Goal: Task Accomplishment & Management: Manage account settings

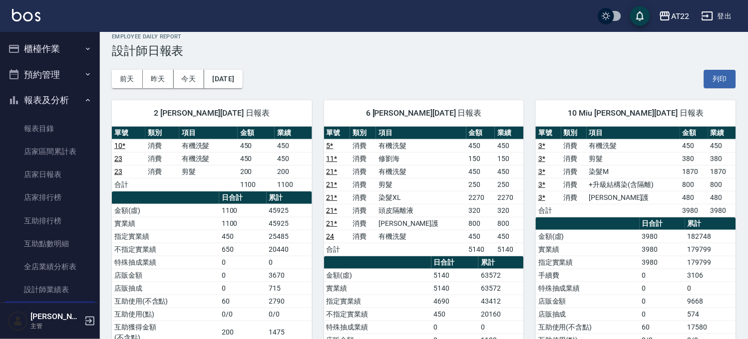
click at [44, 47] on button "櫃檯作業" at bounding box center [50, 49] width 92 height 26
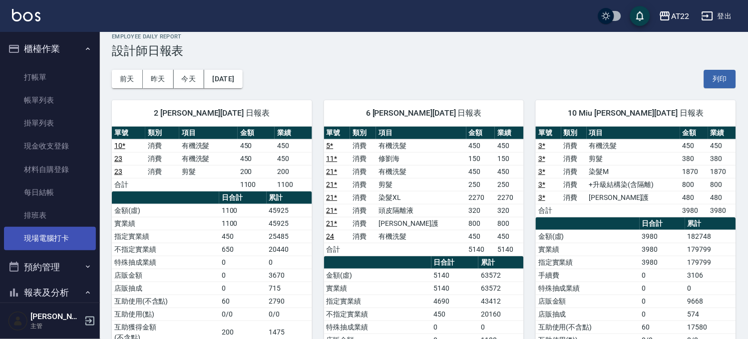
click at [55, 238] on link "現場電腦打卡" at bounding box center [50, 238] width 92 height 23
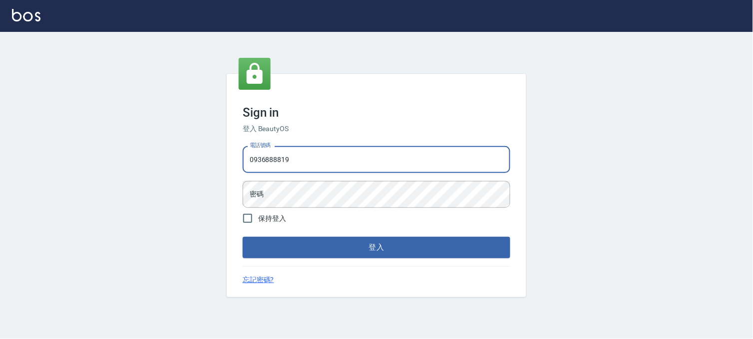
type input "0936888819"
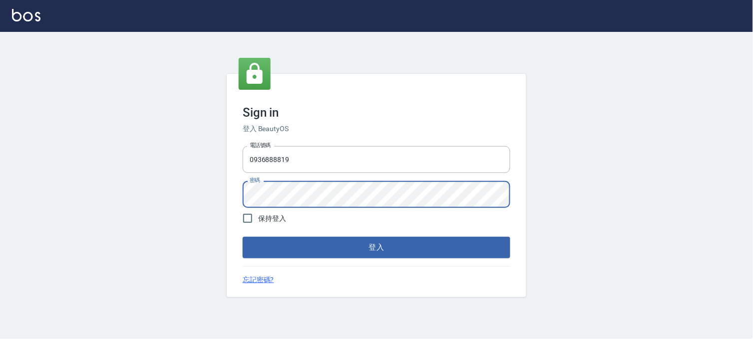
click at [243, 237] on button "登入" at bounding box center [376, 247] width 267 height 21
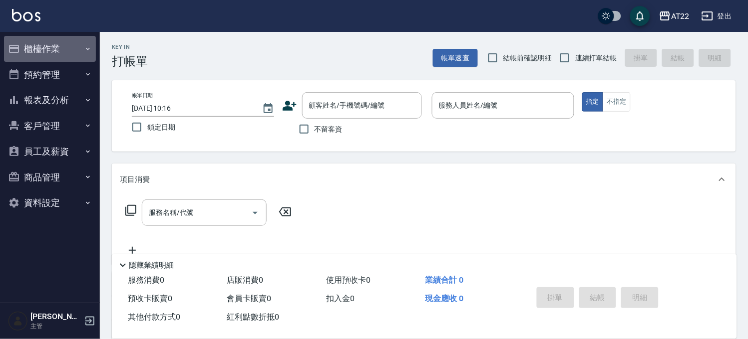
click at [87, 41] on button "櫃檯作業" at bounding box center [50, 49] width 92 height 26
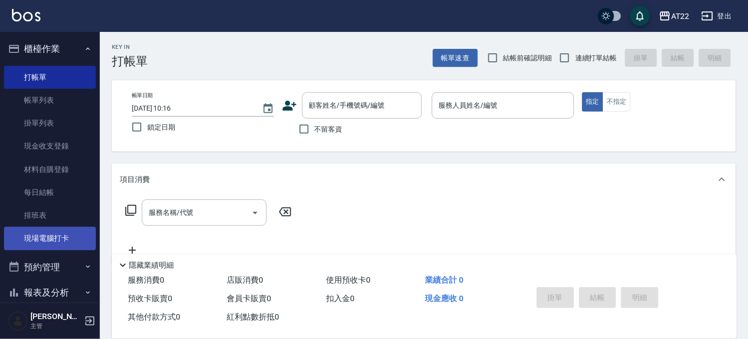
click at [67, 232] on link "現場電腦打卡" at bounding box center [50, 238] width 92 height 23
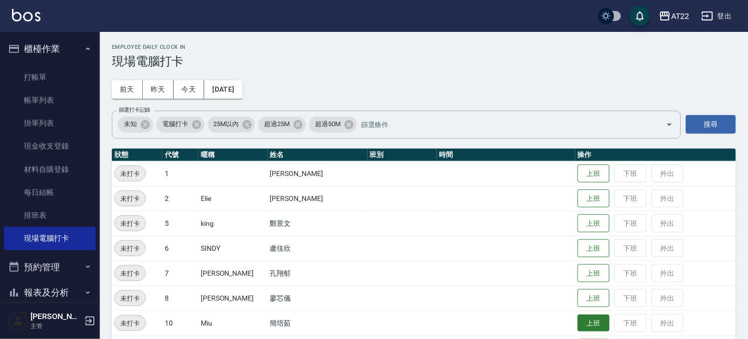
click at [582, 320] on button "上班" at bounding box center [593, 323] width 32 height 17
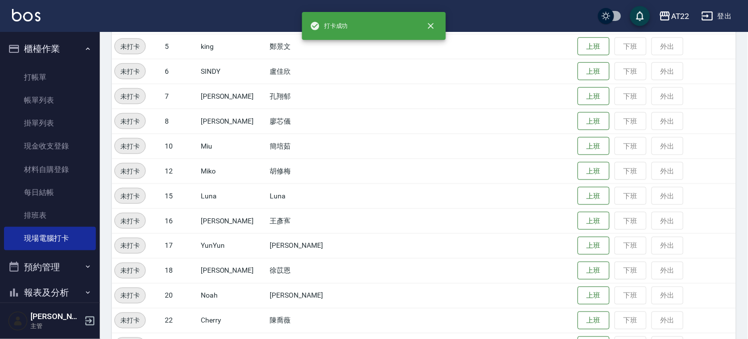
scroll to position [222, 0]
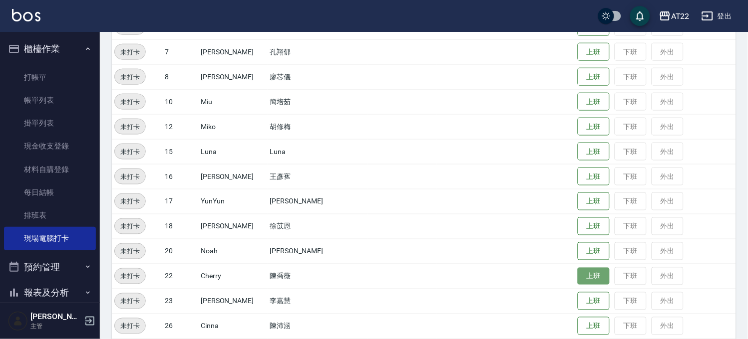
click at [577, 274] on button "上班" at bounding box center [593, 276] width 32 height 17
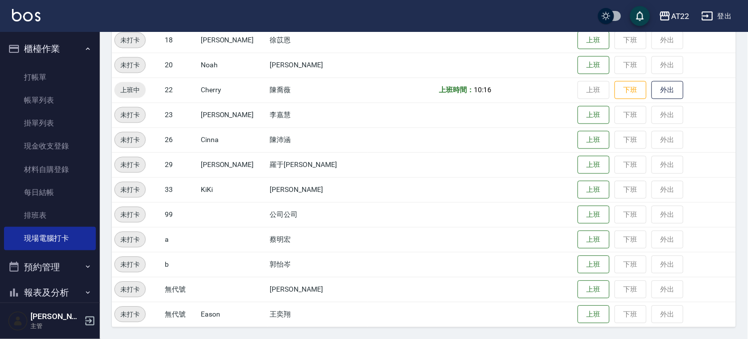
scroll to position [352, 0]
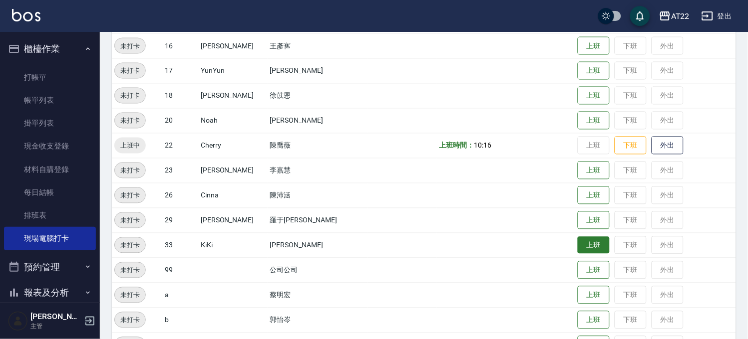
click at [577, 246] on button "上班" at bounding box center [593, 245] width 32 height 17
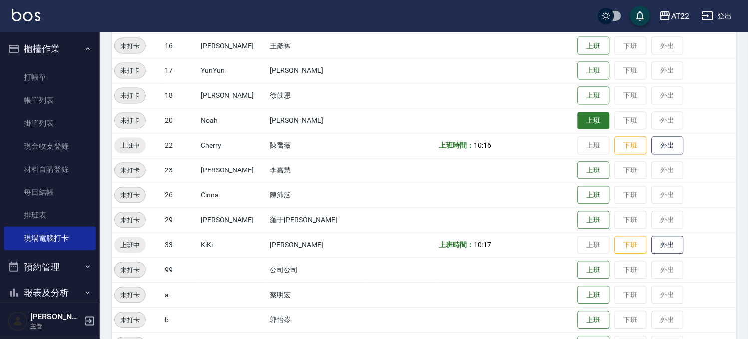
click at [586, 123] on button "上班" at bounding box center [593, 120] width 32 height 17
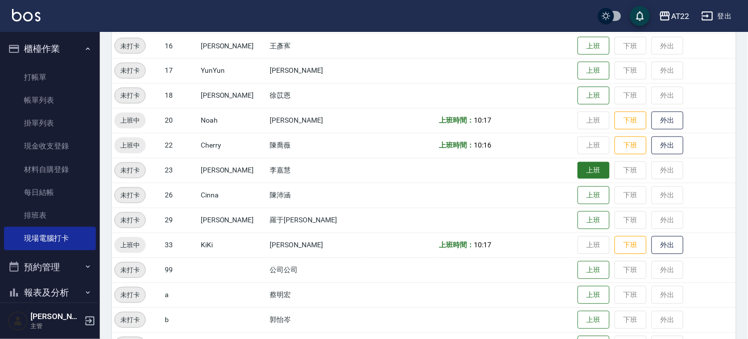
click at [586, 168] on button "上班" at bounding box center [593, 170] width 32 height 17
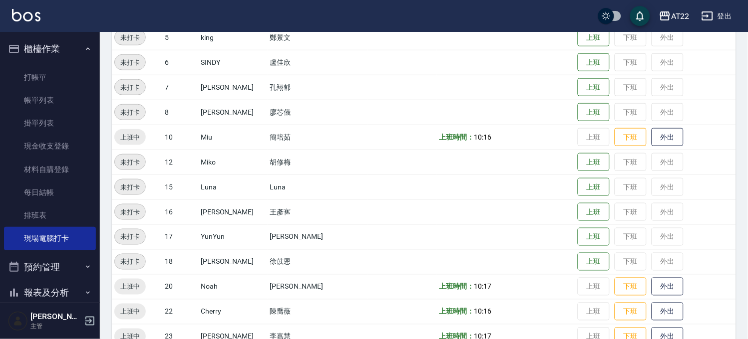
scroll to position [131, 0]
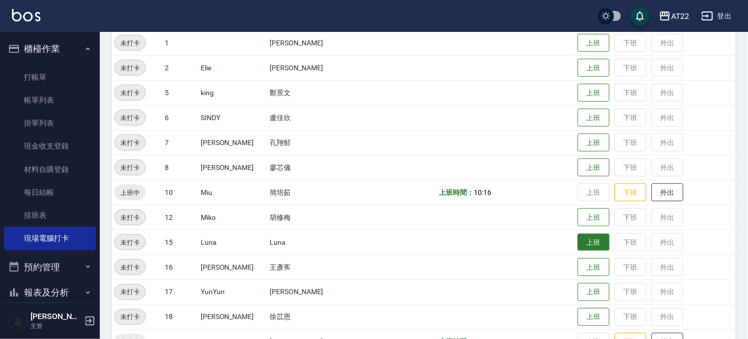
click at [577, 245] on button "上班" at bounding box center [593, 242] width 32 height 17
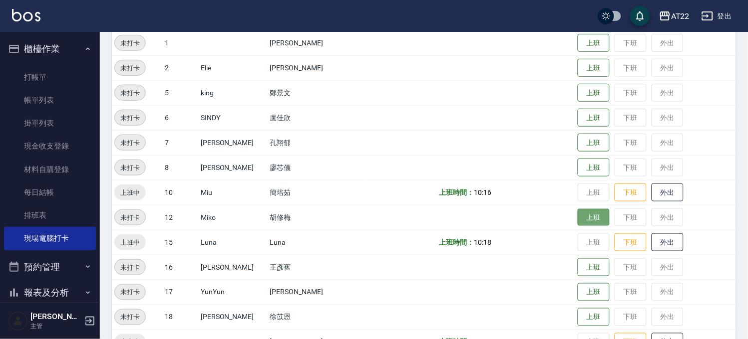
click at [577, 211] on button "上班" at bounding box center [593, 217] width 32 height 17
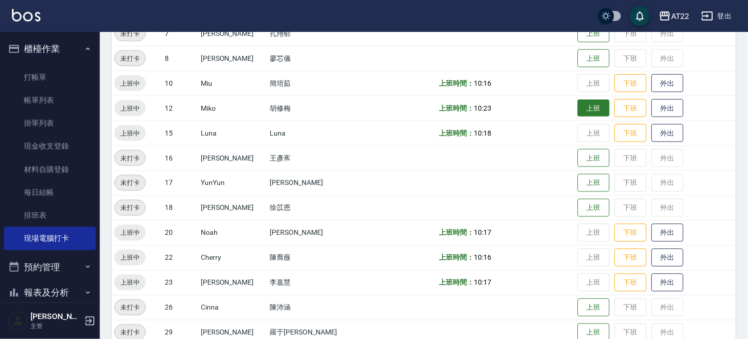
scroll to position [242, 0]
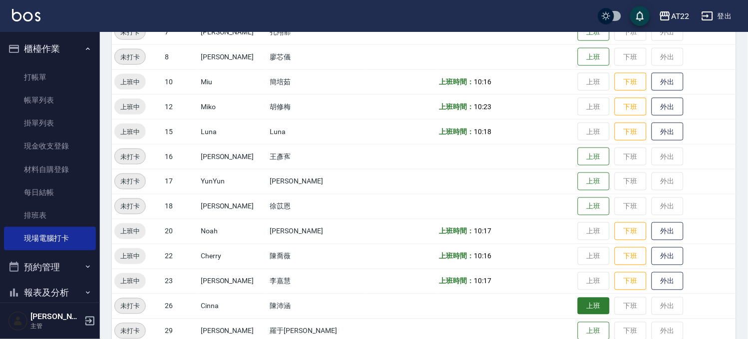
click at [577, 307] on button "上班" at bounding box center [593, 306] width 32 height 17
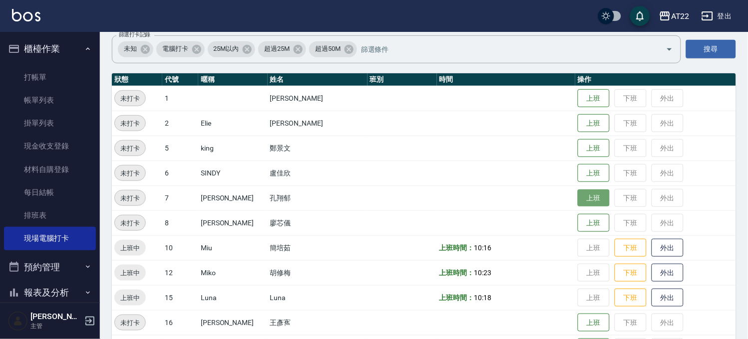
click at [584, 196] on button "上班" at bounding box center [593, 198] width 32 height 17
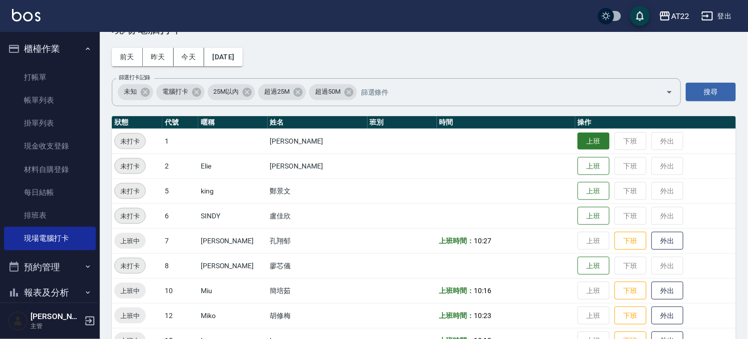
scroll to position [0, 0]
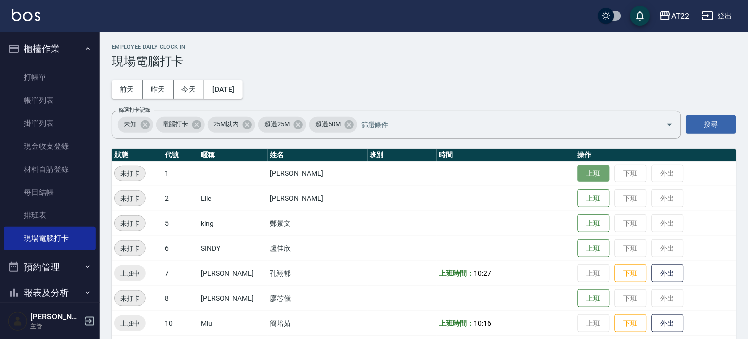
click at [581, 171] on button "上班" at bounding box center [593, 173] width 32 height 17
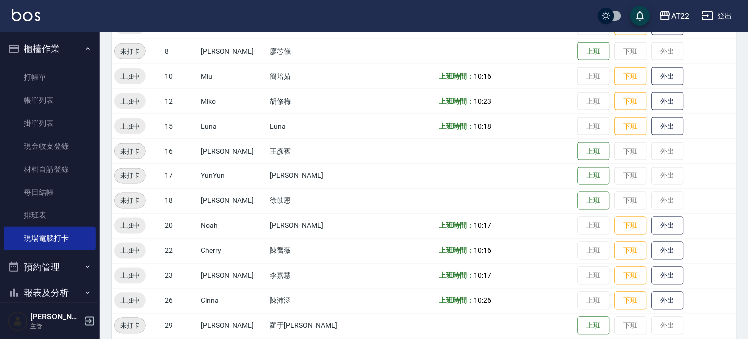
scroll to position [310, 0]
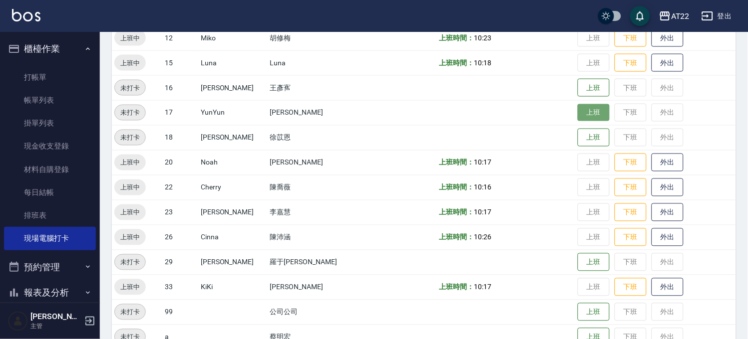
click at [577, 112] on button "上班" at bounding box center [593, 112] width 32 height 17
click at [587, 115] on td "上班 下班 外出" at bounding box center [655, 112] width 161 height 25
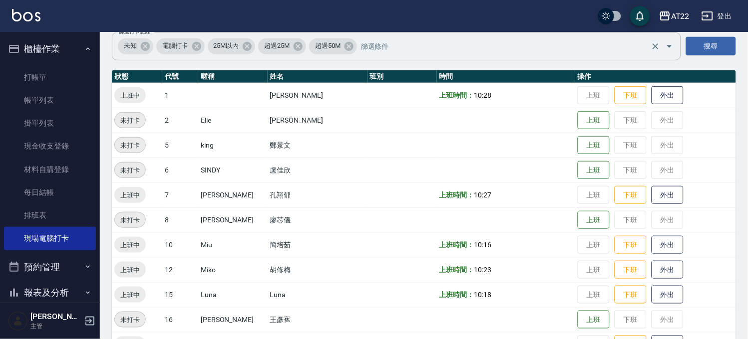
scroll to position [0, 0]
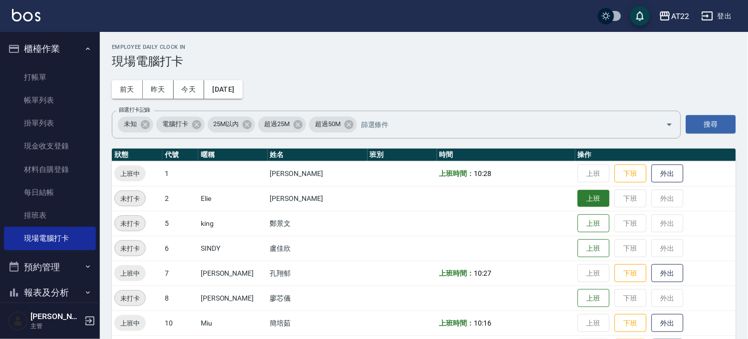
click at [586, 201] on button "上班" at bounding box center [593, 198] width 32 height 17
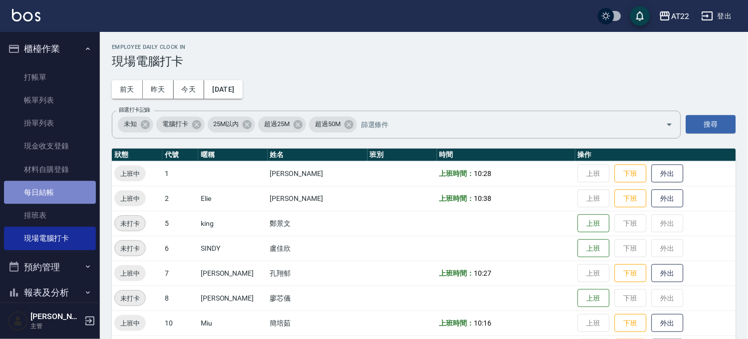
click at [51, 193] on link "每日結帳" at bounding box center [50, 192] width 92 height 23
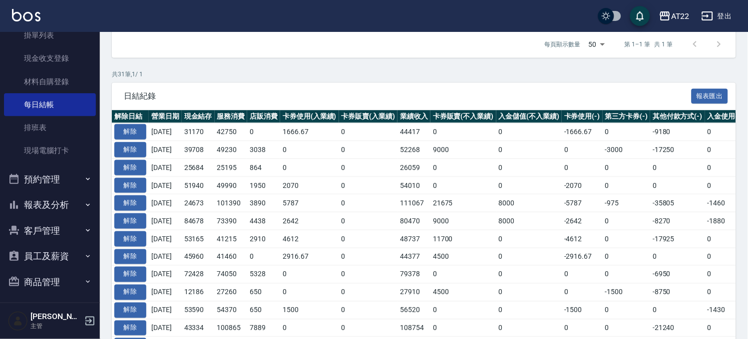
scroll to position [117, 0]
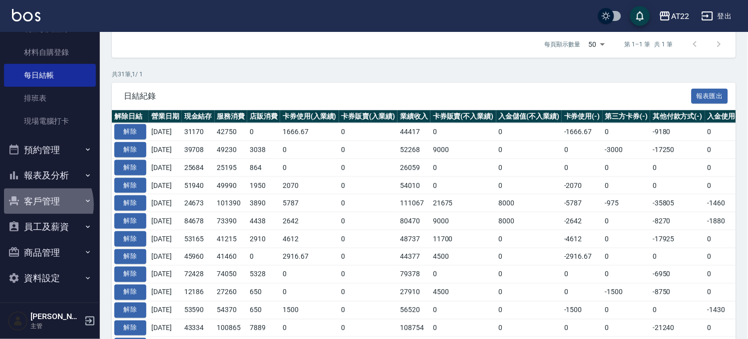
click at [40, 205] on button "客戶管理" at bounding box center [50, 202] width 92 height 26
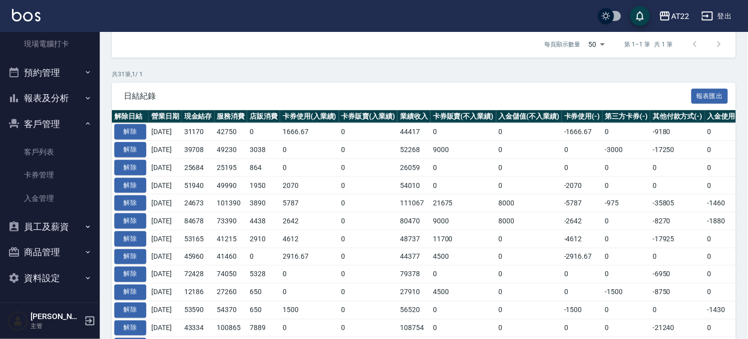
scroll to position [0, 0]
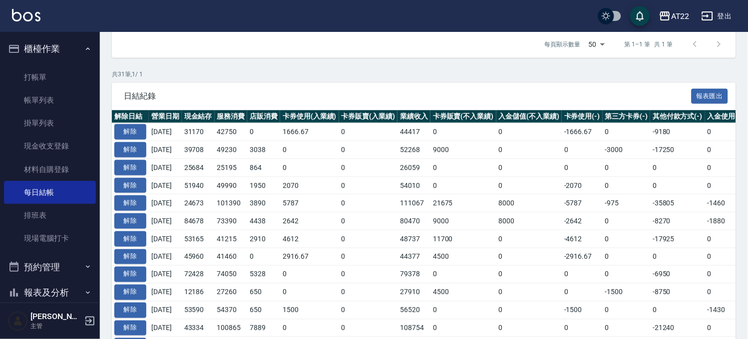
click at [52, 265] on button "預約管理" at bounding box center [50, 267] width 92 height 26
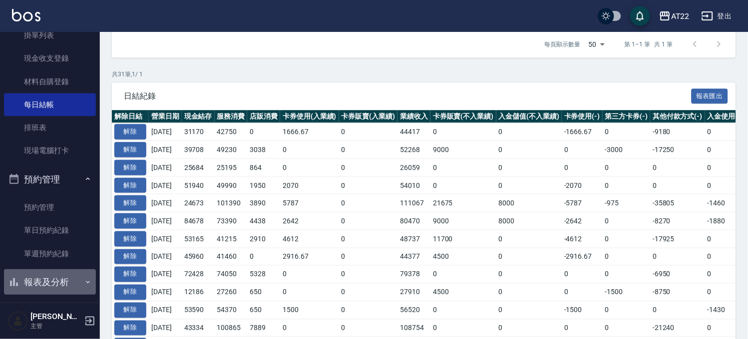
click at [57, 281] on button "報表及分析" at bounding box center [50, 282] width 92 height 26
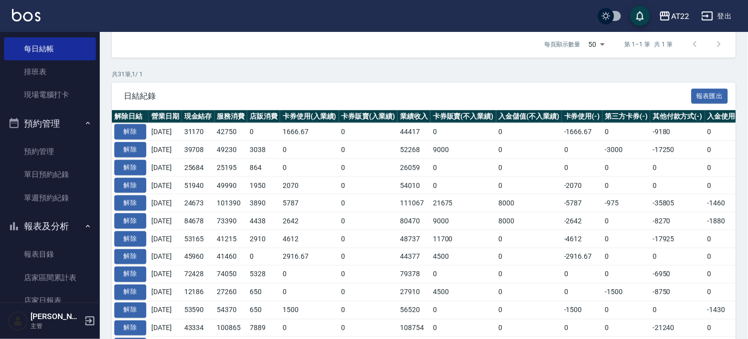
scroll to position [161, 0]
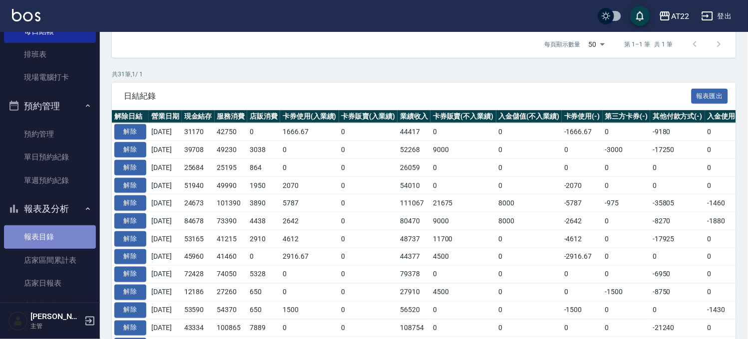
click at [59, 242] on link "報表目錄" at bounding box center [50, 237] width 92 height 23
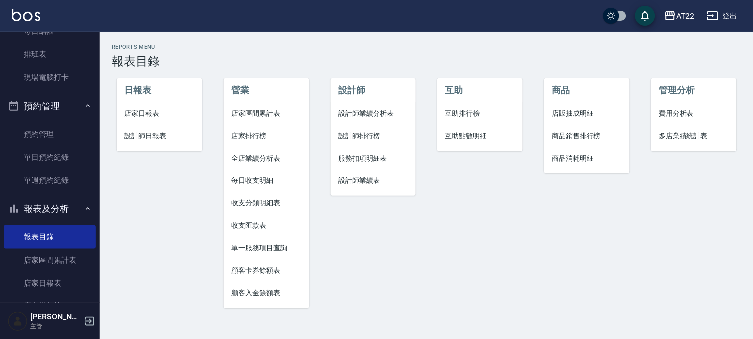
click at [372, 131] on span "設計師排行榜" at bounding box center [372, 136] width 69 height 10
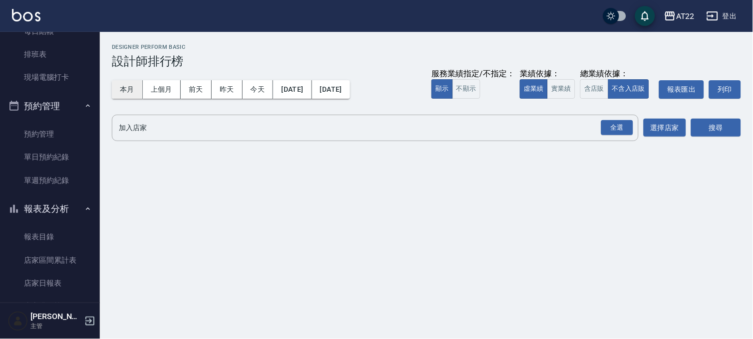
click at [135, 89] on button "本月" at bounding box center [127, 89] width 31 height 18
click at [148, 126] on input "加入店家" at bounding box center [367, 127] width 503 height 17
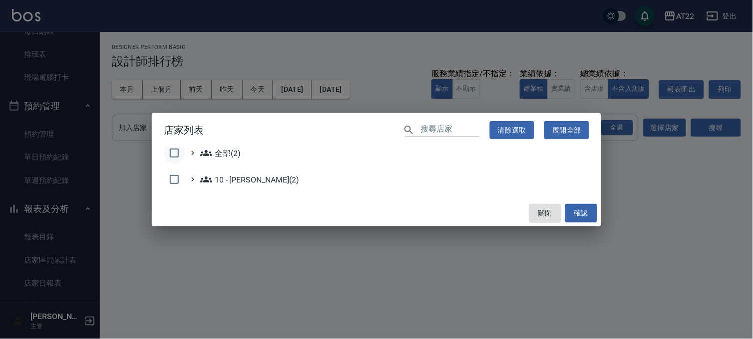
click at [172, 149] on input "checkbox" at bounding box center [174, 153] width 21 height 21
checkbox input "true"
click at [582, 209] on button "確認" at bounding box center [581, 213] width 32 height 18
checkbox input "false"
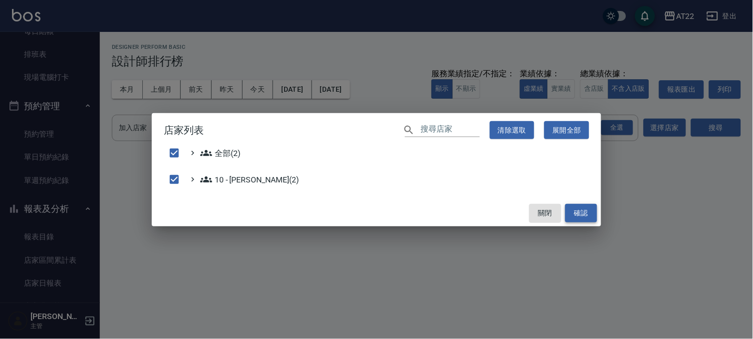
checkbox input "false"
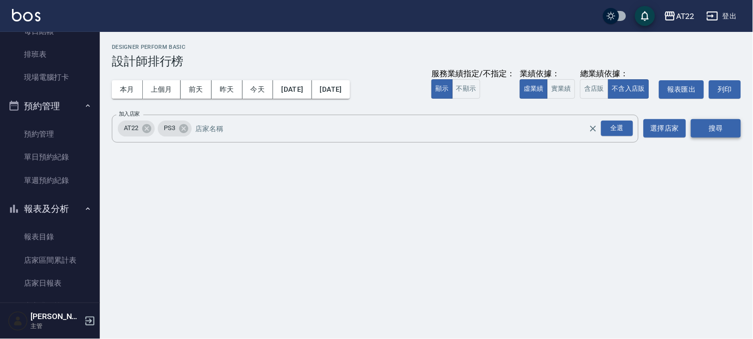
click at [727, 125] on button "搜尋" at bounding box center [716, 128] width 50 height 18
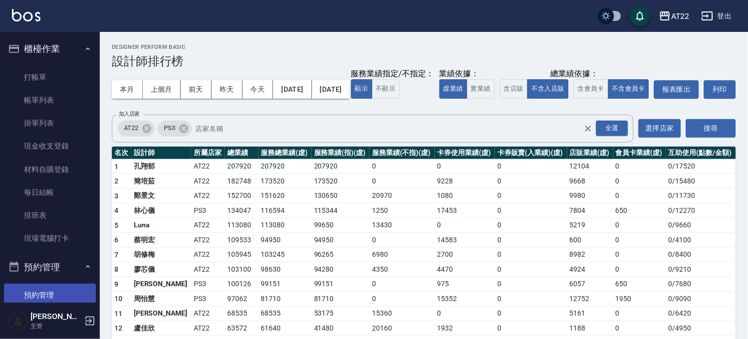
scroll to position [277, 0]
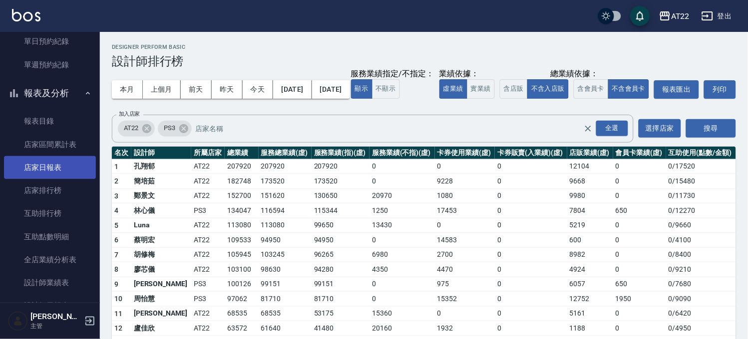
click at [48, 165] on link "店家日報表" at bounding box center [50, 167] width 92 height 23
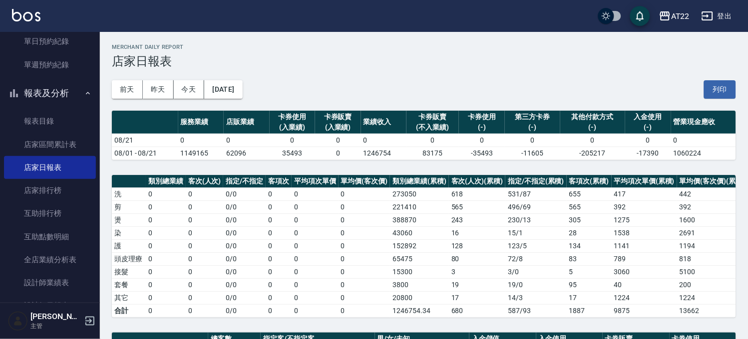
click at [491, 160] on div "AT22 2025-08-21 店家日報表 列印時間： 2025-08-21-11:08 Merchant Daily Report 店家日報表 前天 昨天 …" at bounding box center [424, 320] width 648 height 576
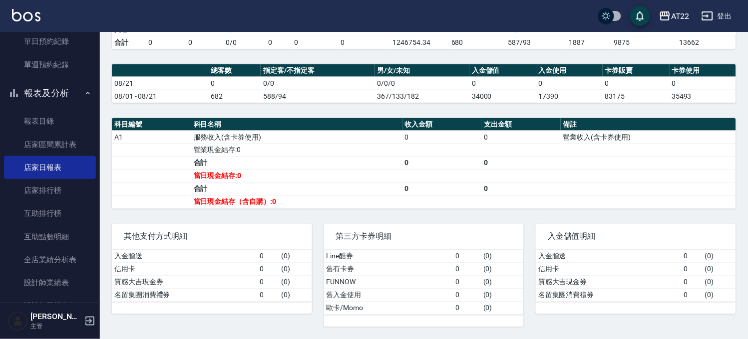
scroll to position [278, 0]
click at [450, 210] on div "AT22 2025-08-21 店家日報表 列印時間： 2025-08-21-11:08 Merchant Daily Report 店家日報表 前天 昨天 …" at bounding box center [424, 51] width 648 height 576
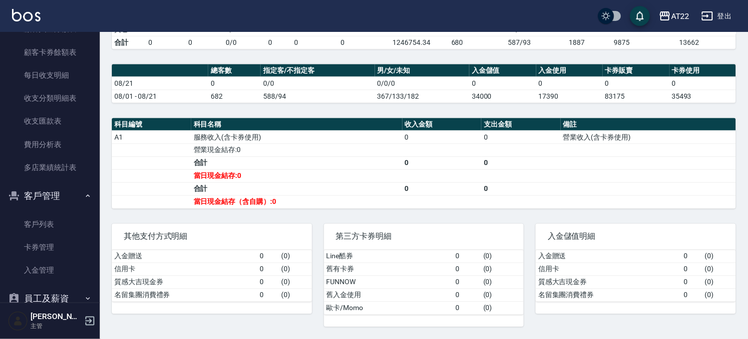
scroll to position [776, 0]
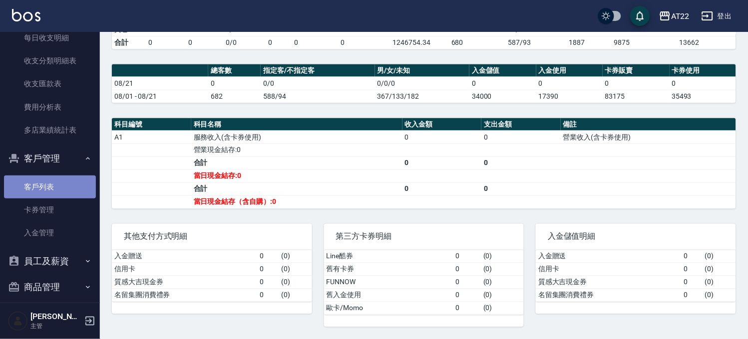
click at [59, 193] on link "客戶列表" at bounding box center [50, 187] width 92 height 23
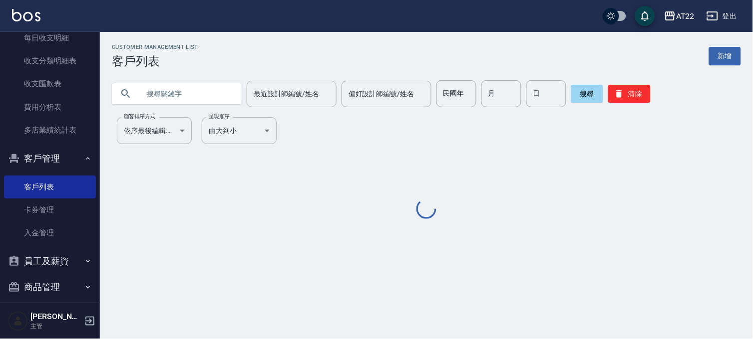
click at [190, 90] on input "text" at bounding box center [187, 93] width 94 height 27
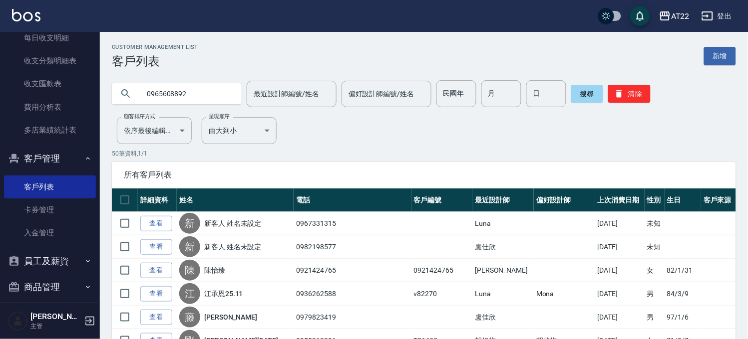
type input "0965608892"
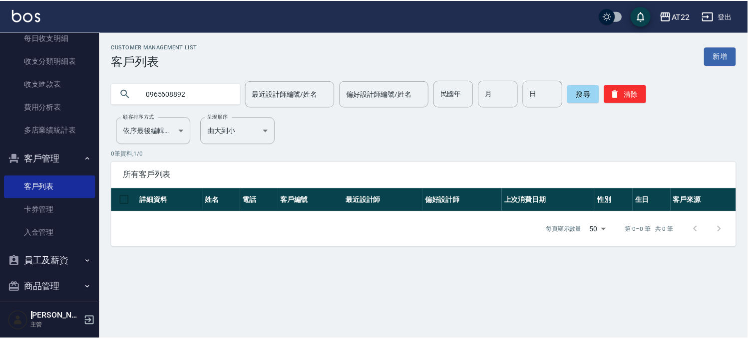
scroll to position [499, 0]
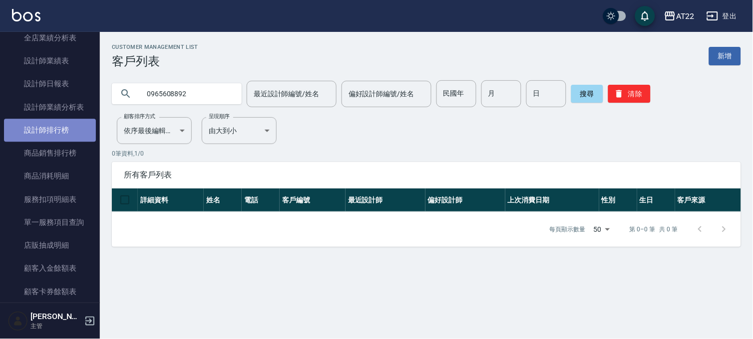
click at [60, 136] on link "設計師排行榜" at bounding box center [50, 130] width 92 height 23
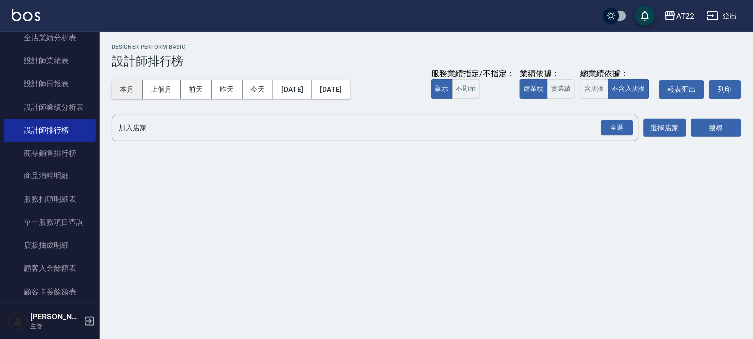
click at [128, 90] on button "本月" at bounding box center [127, 89] width 31 height 18
click at [620, 126] on div "全選" at bounding box center [617, 127] width 32 height 15
click at [719, 130] on button "搜尋" at bounding box center [716, 128] width 50 height 18
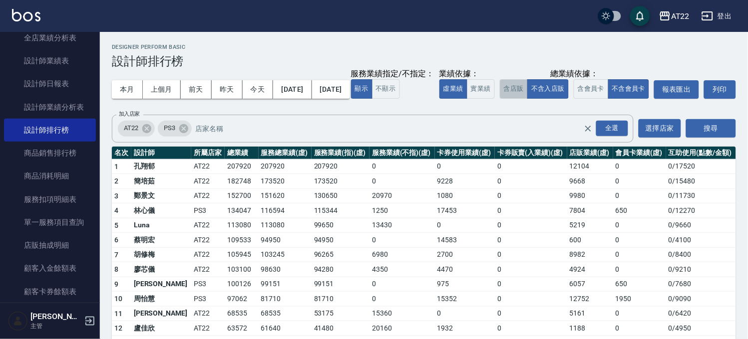
click at [500, 99] on button "含店販" at bounding box center [514, 88] width 28 height 19
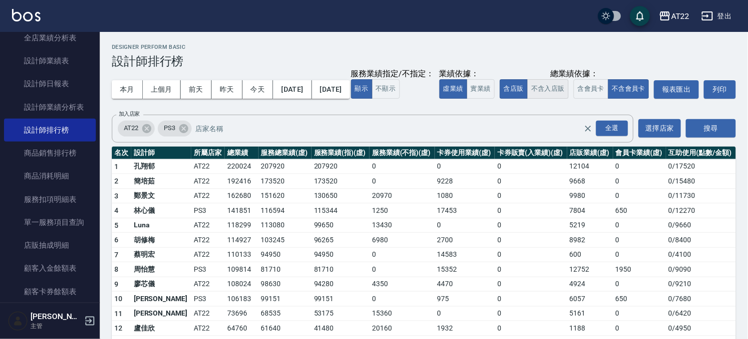
click at [527, 99] on button "不含入店販" at bounding box center [547, 88] width 41 height 19
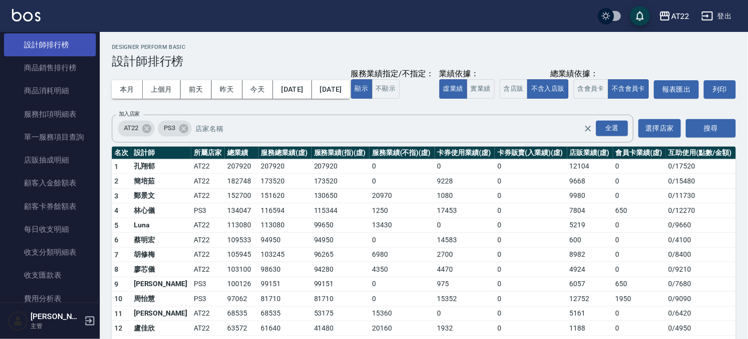
scroll to position [665, 0]
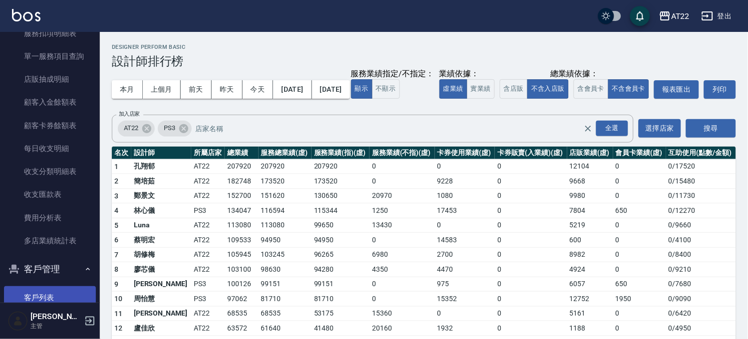
click at [46, 292] on link "客戶列表" at bounding box center [50, 297] width 92 height 23
